Goal: Subscribe to service/newsletter

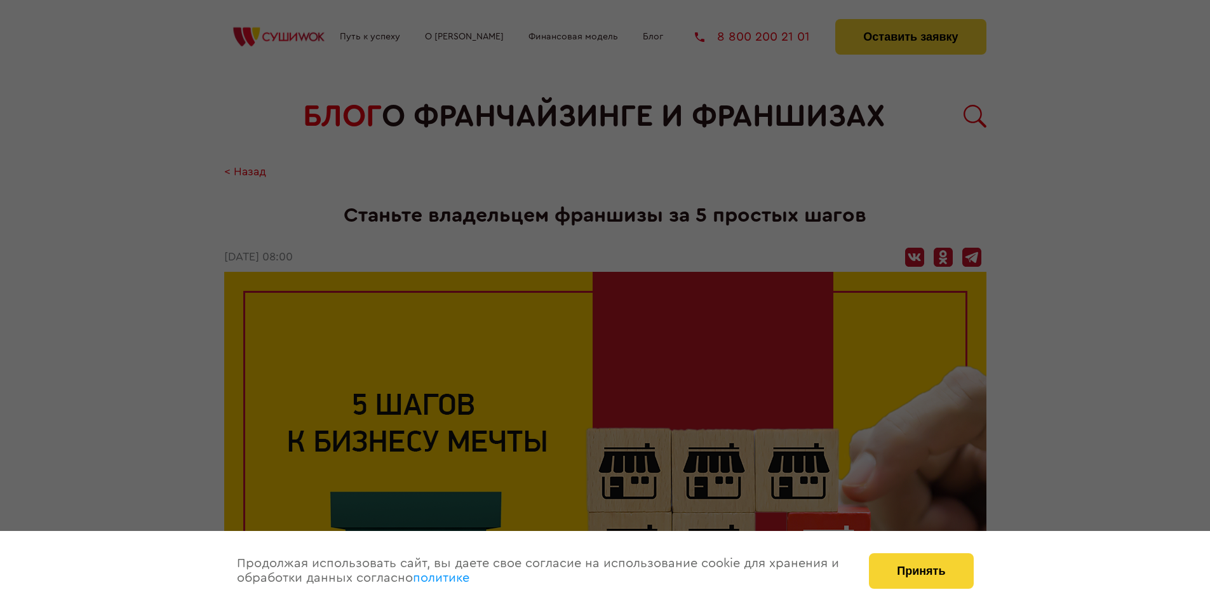
scroll to position [1648, 0]
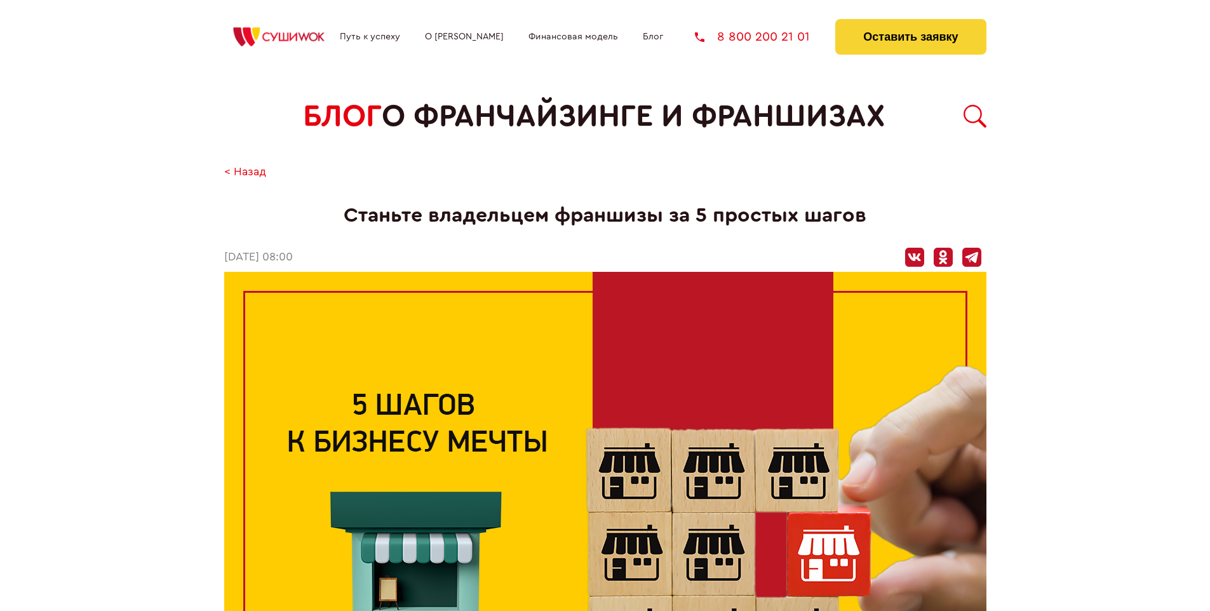
scroll to position [1648, 0]
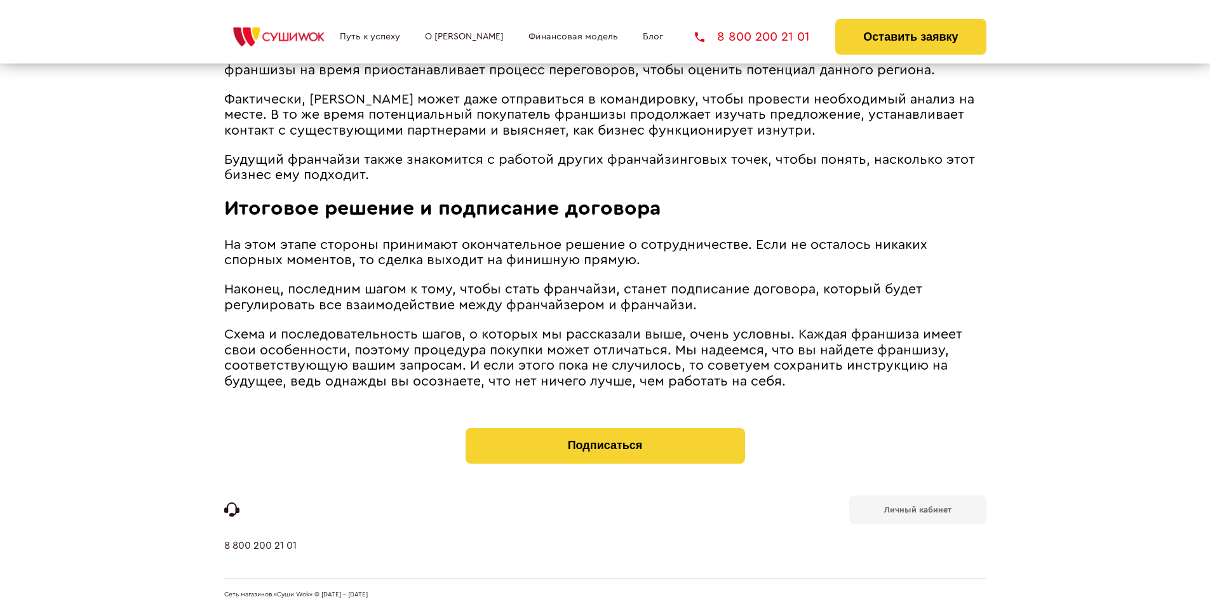
click at [918, 508] on b "Личный кабинет" at bounding box center [918, 510] width 67 height 8
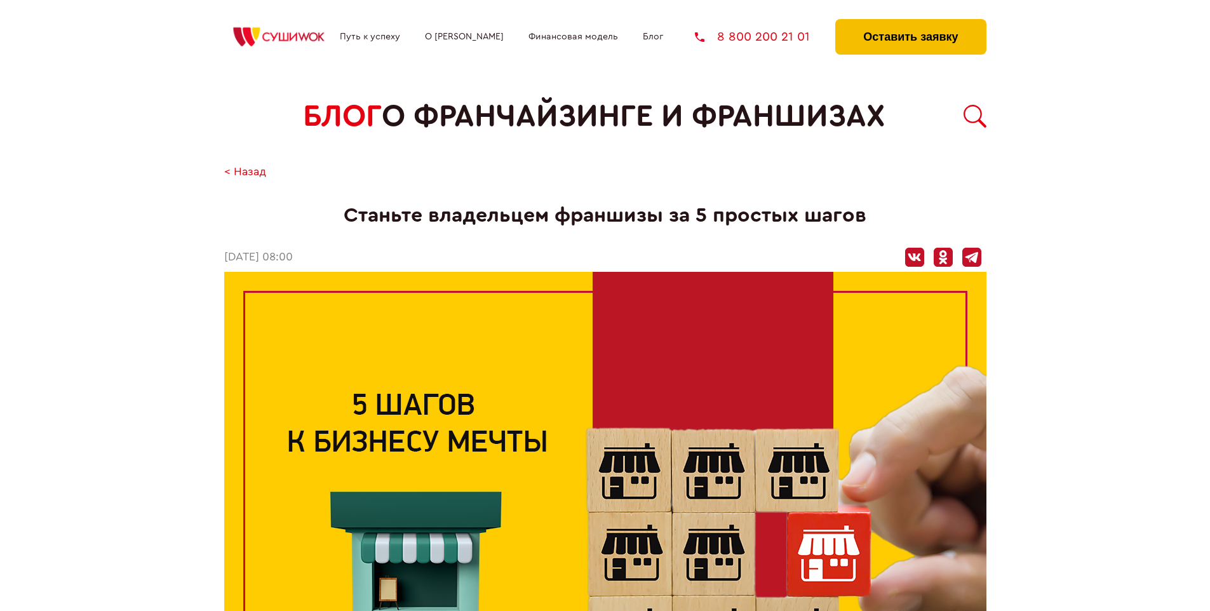
click at [911, 22] on button "Оставить заявку" at bounding box center [911, 37] width 151 height 36
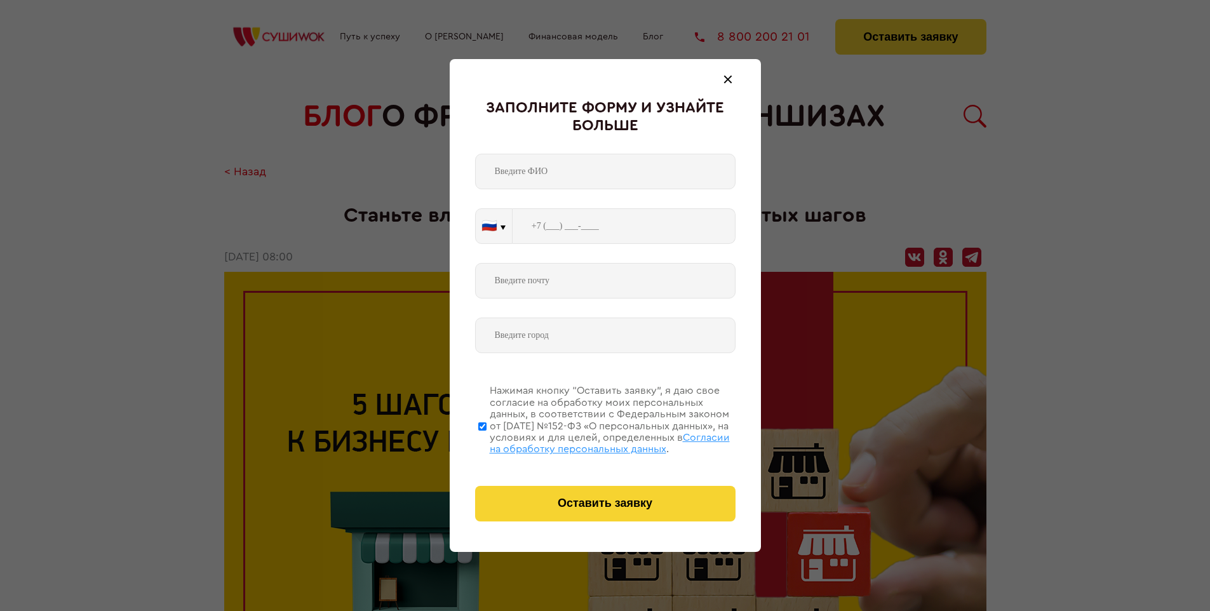
click at [589, 442] on span "Согласии на обработку персональных данных" at bounding box center [610, 444] width 240 height 22
click at [487, 442] on input "Нажимая кнопку “Оставить заявку”, я даю свое согласие на обработку моих персона…" at bounding box center [482, 427] width 8 height 102
checkbox input "false"
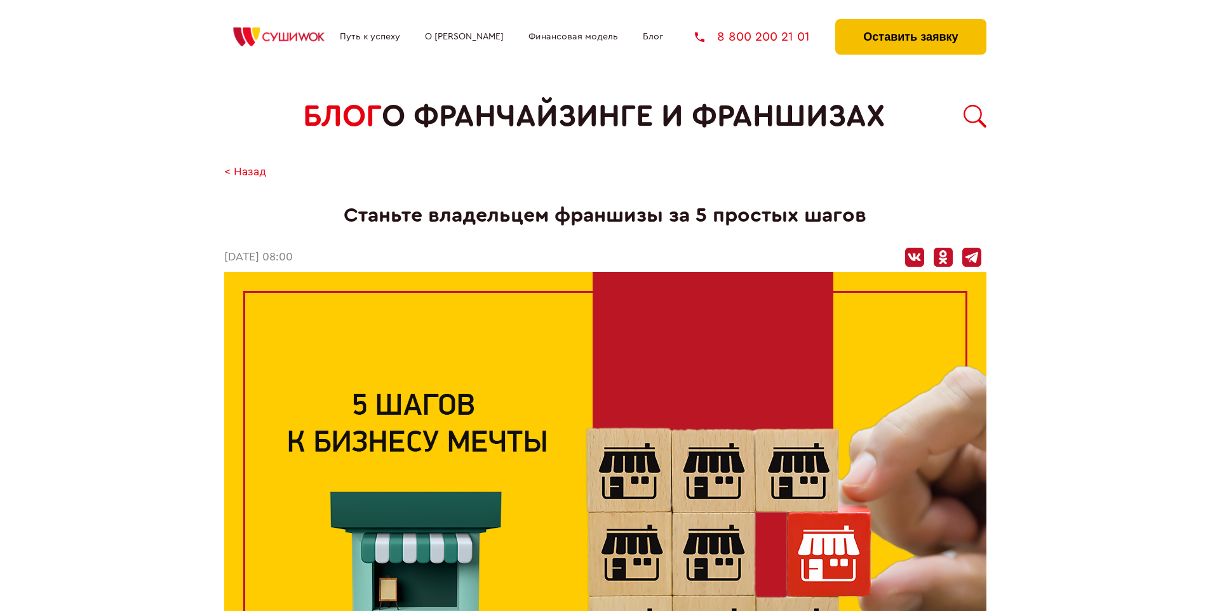
click at [911, 22] on button "Оставить заявку" at bounding box center [911, 37] width 151 height 36
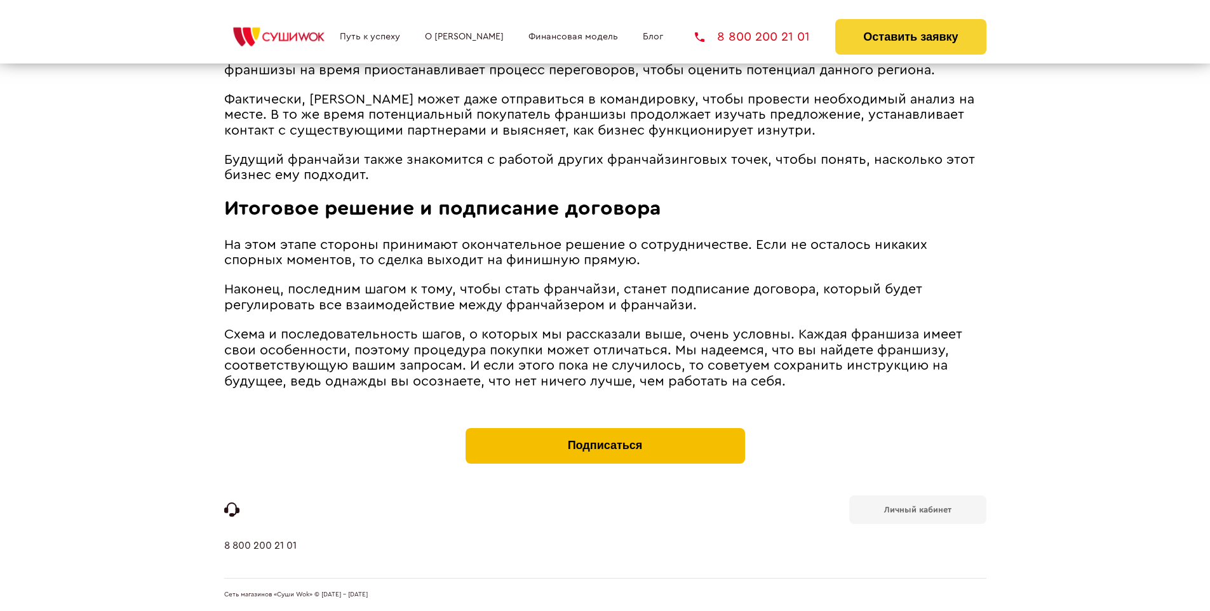
click at [605, 431] on button "Подписаться" at bounding box center [606, 446] width 280 height 36
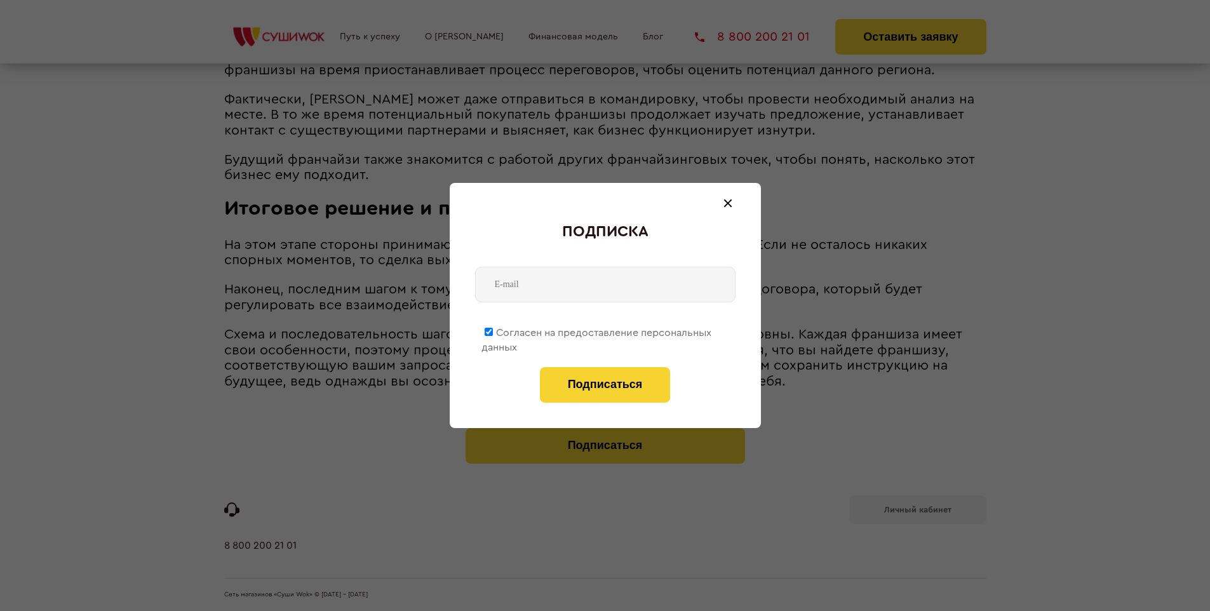
click at [597, 330] on span "Согласен на предоставление персональных данных" at bounding box center [597, 340] width 230 height 25
click at [493, 330] on input "Согласен на предоставление персональных данных" at bounding box center [489, 332] width 8 height 8
checkbox input "false"
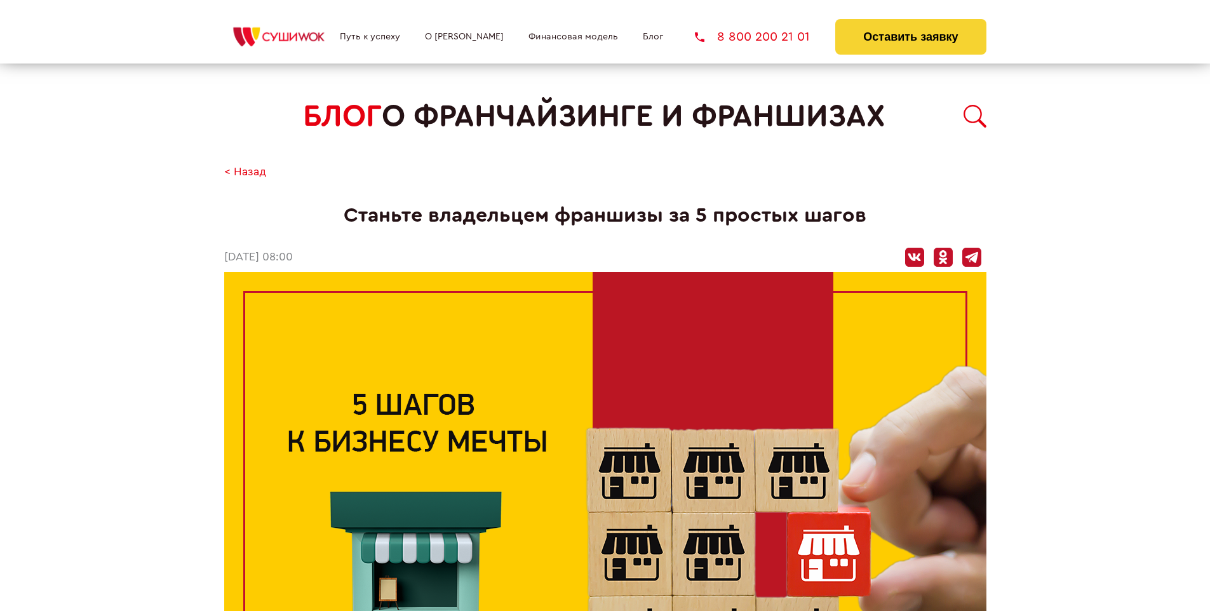
scroll to position [1648, 0]
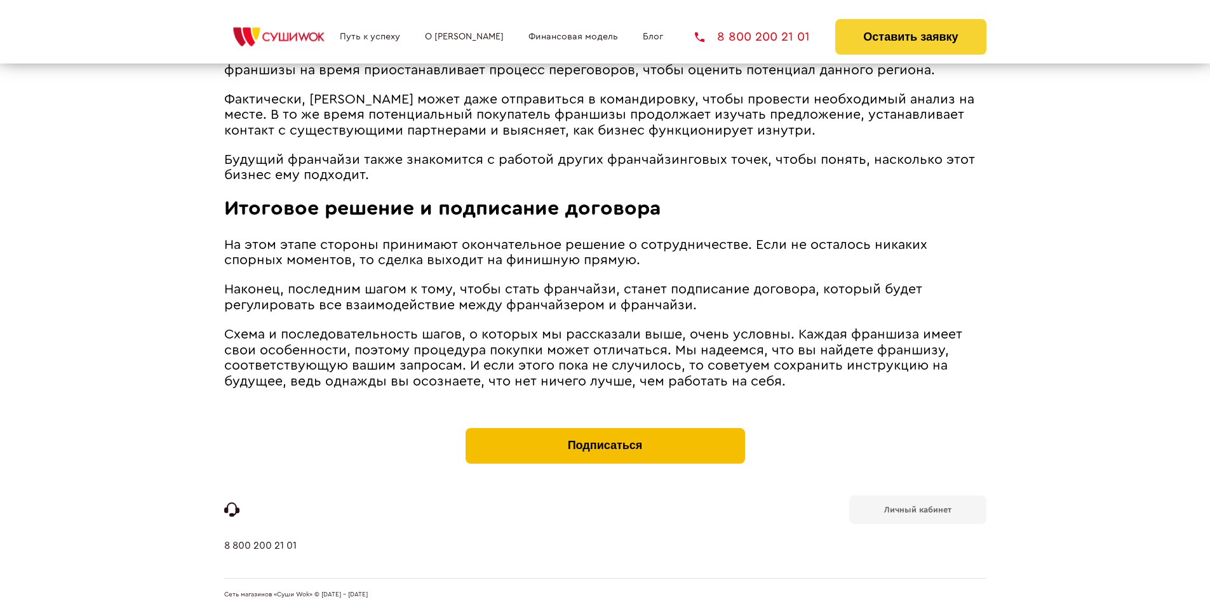
click at [605, 431] on button "Подписаться" at bounding box center [606, 446] width 280 height 36
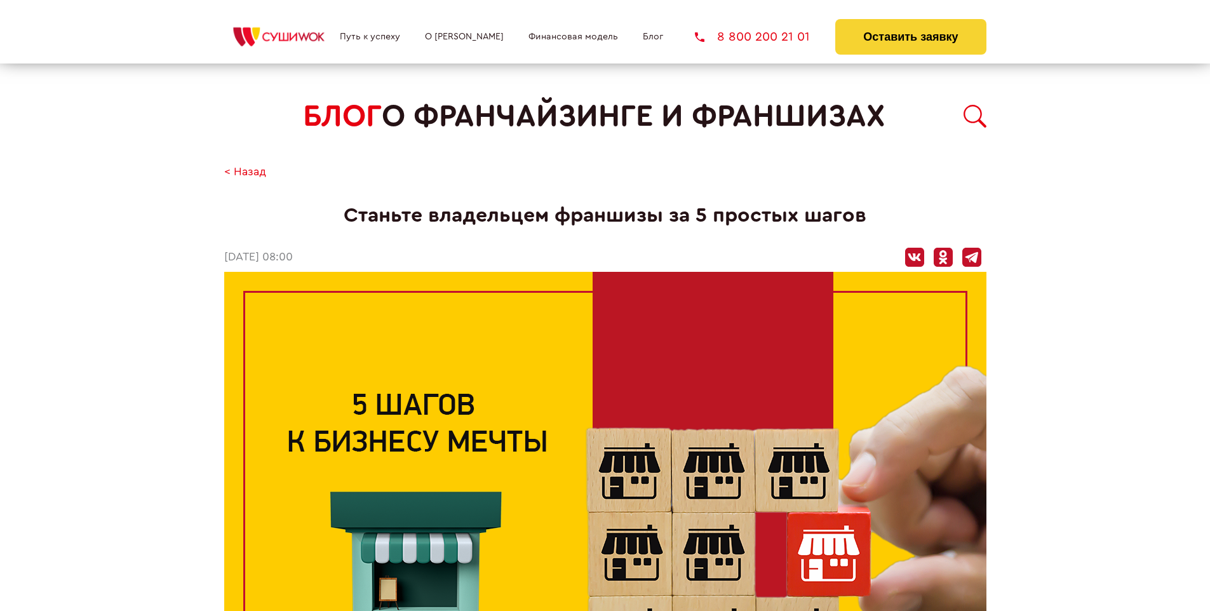
scroll to position [740, 0]
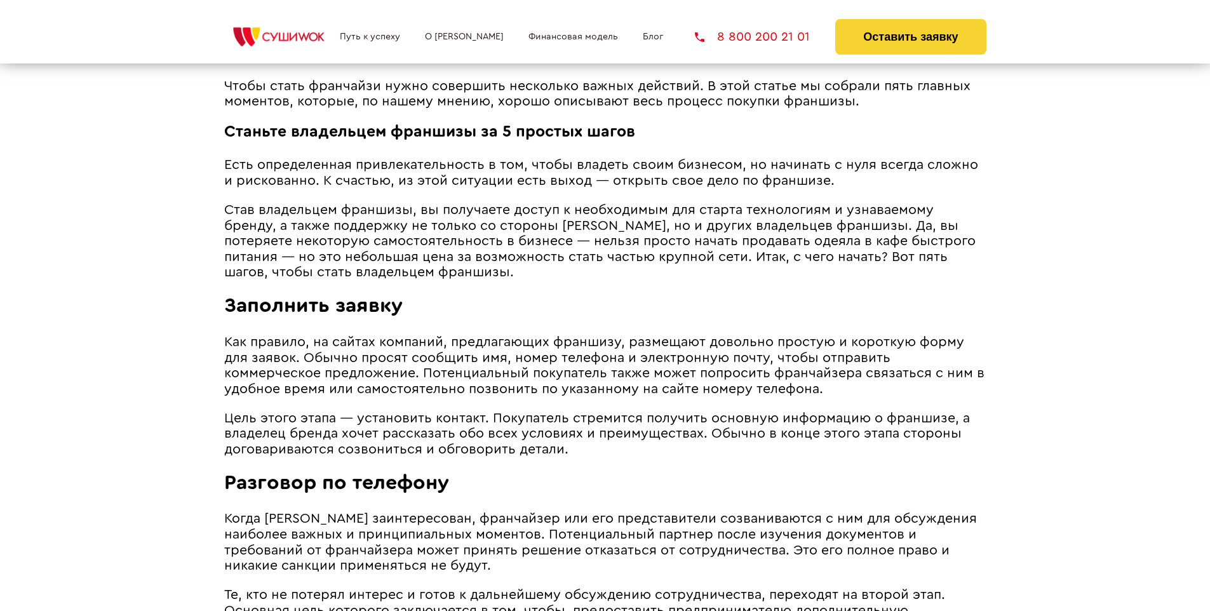
click at [313, 299] on span "Заполнить заявку" at bounding box center [313, 305] width 179 height 20
